Goal: Task Accomplishment & Management: Manage account settings

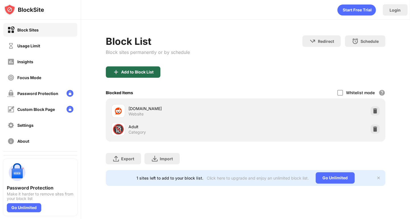
click at [139, 72] on div "Add to Block List" at bounding box center [137, 72] width 32 height 5
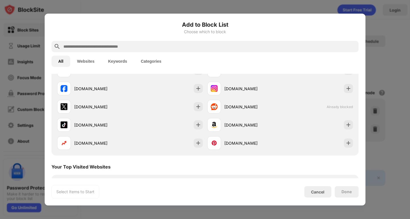
scroll to position [124, 0]
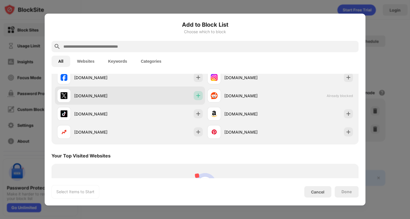
click at [195, 95] on img at bounding box center [198, 96] width 6 height 6
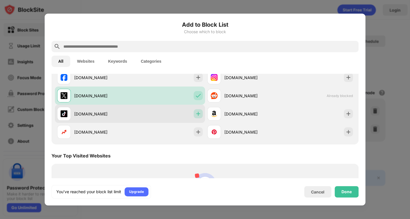
click at [196, 110] on div at bounding box center [197, 113] width 9 height 9
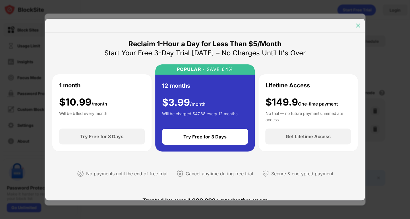
click at [355, 28] on img at bounding box center [358, 26] width 6 height 6
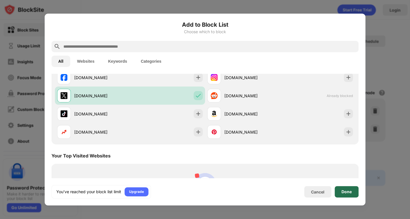
click at [347, 192] on div "Done" at bounding box center [346, 192] width 10 height 5
